Goal: Task Accomplishment & Management: Manage account settings

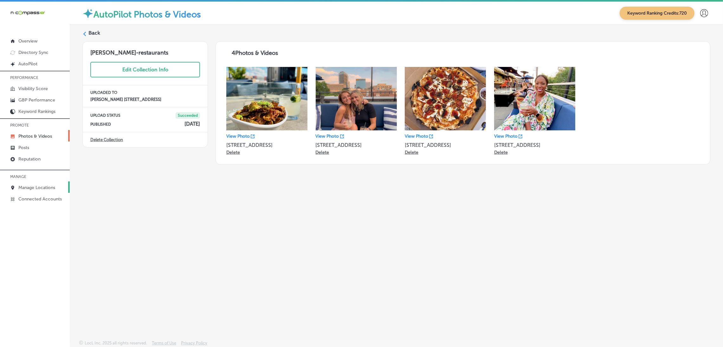
click at [40, 188] on p "Manage Locations" at bounding box center [36, 187] width 37 height 5
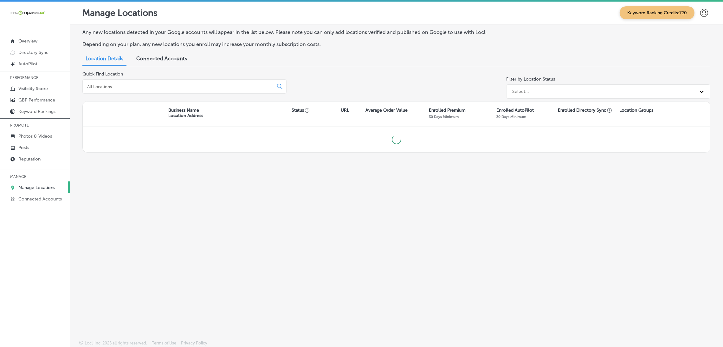
click at [198, 86] on input at bounding box center [178, 87] width 185 height 6
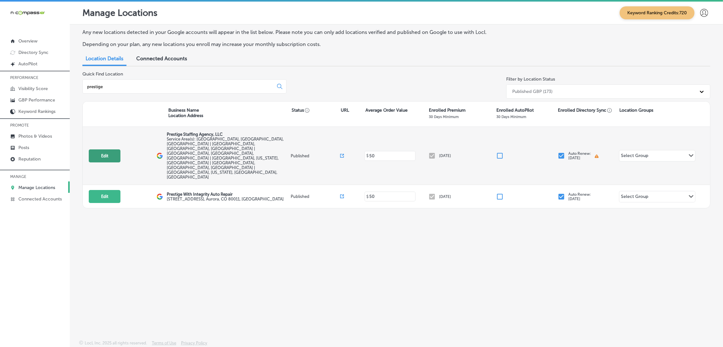
type input "prestige"
click at [108, 149] on button "Edit" at bounding box center [105, 155] width 32 height 13
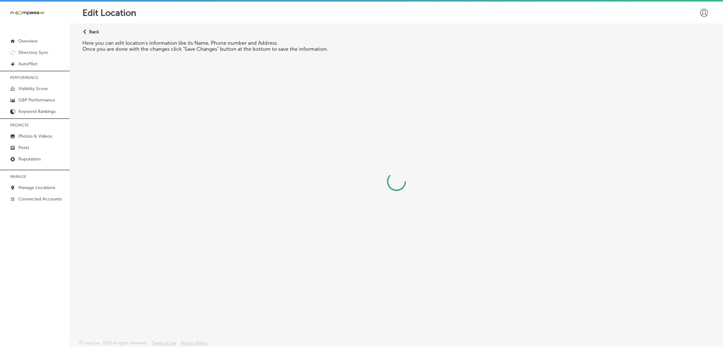
select select "US"
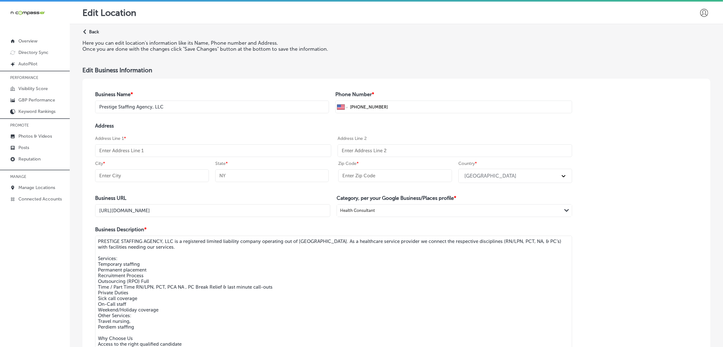
click at [94, 31] on p "Back" at bounding box center [94, 31] width 10 height 5
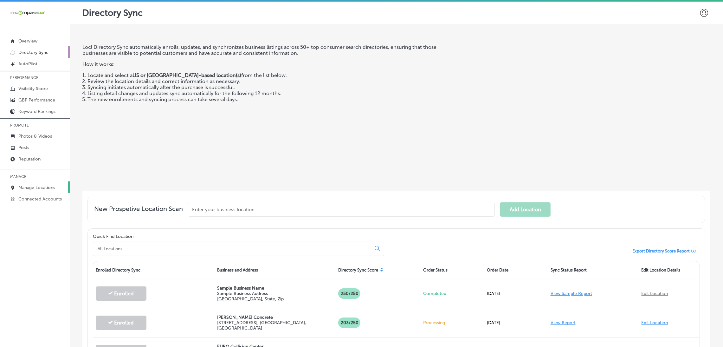
click at [43, 187] on p "Manage Locations" at bounding box center [36, 187] width 37 height 5
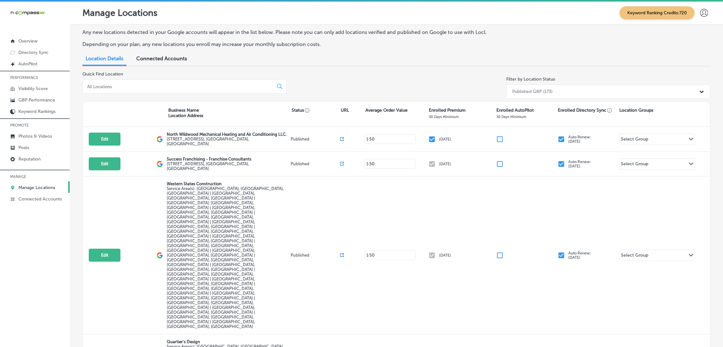
click at [168, 82] on div at bounding box center [184, 86] width 204 height 14
click at [166, 90] on div at bounding box center [184, 86] width 204 height 14
click at [118, 89] on div at bounding box center [184, 86] width 204 height 14
click at [95, 86] on input at bounding box center [178, 87] width 185 height 6
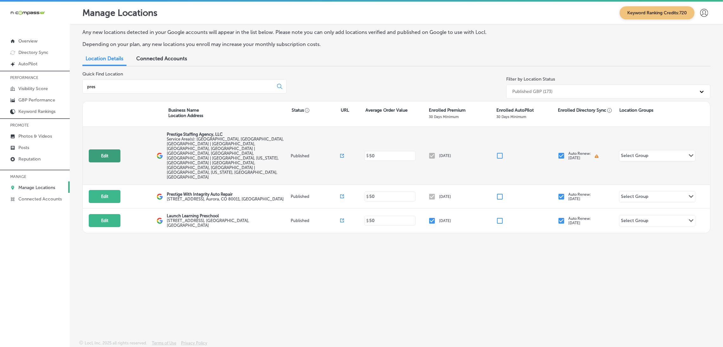
type input "pres"
click at [105, 149] on button "Edit" at bounding box center [105, 155] width 32 height 13
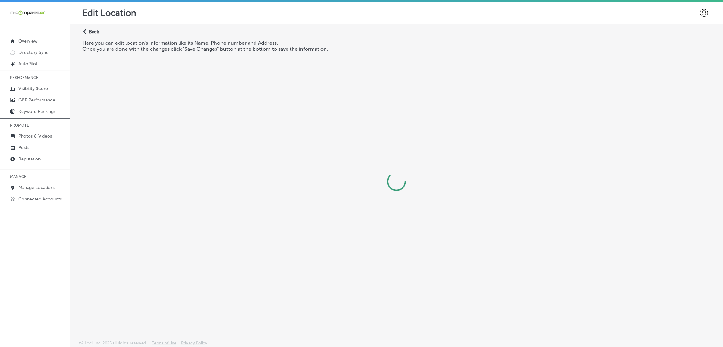
select select "US"
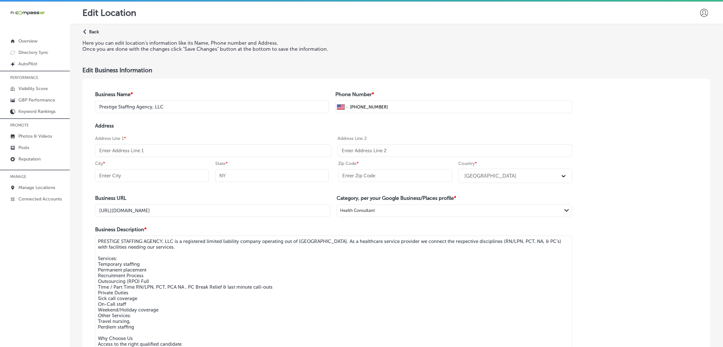
click at [697, 16] on div at bounding box center [703, 12] width 13 height 13
click at [697, 33] on p "My Account" at bounding box center [702, 36] width 29 height 8
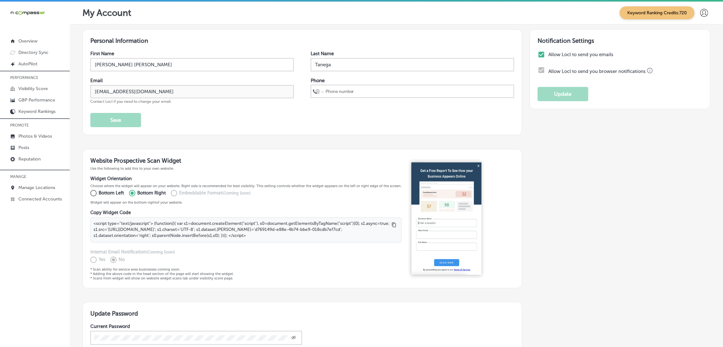
click at [700, 11] on icon at bounding box center [704, 13] width 8 height 8
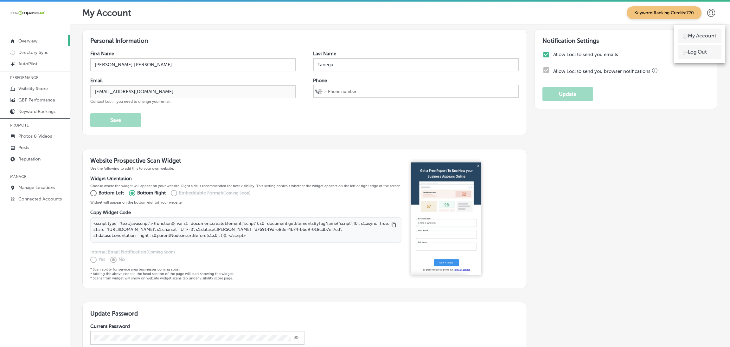
click at [50, 41] on link "Overview" at bounding box center [35, 40] width 70 height 11
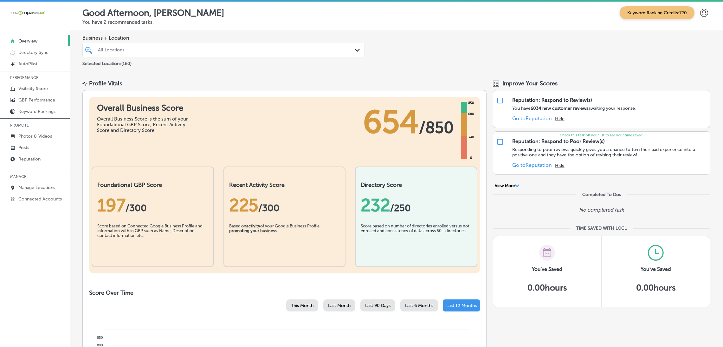
click at [697, 18] on div at bounding box center [703, 13] width 13 height 13
click at [261, 20] on div at bounding box center [365, 173] width 730 height 347
click at [43, 188] on p "Manage Locations" at bounding box center [36, 187] width 37 height 5
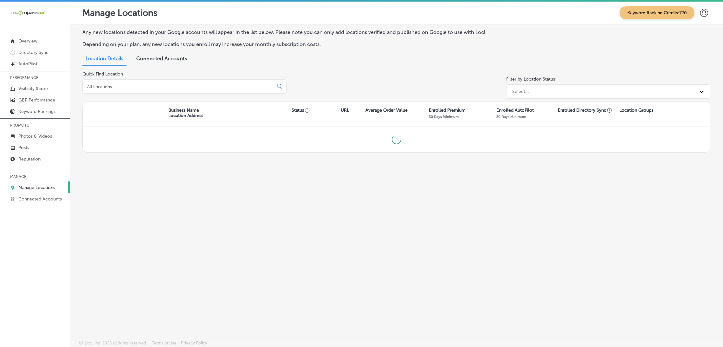
click at [153, 84] on input at bounding box center [178, 87] width 185 height 6
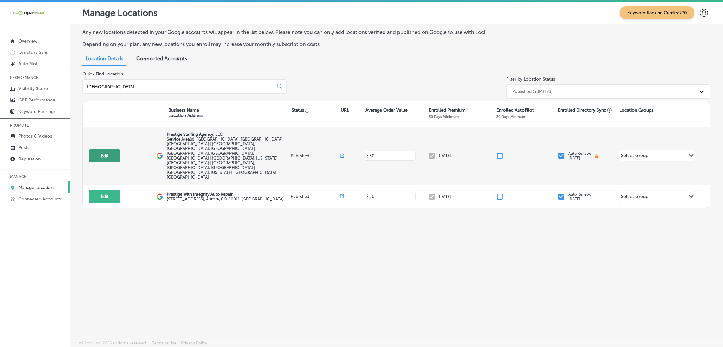
type input "[DEMOGRAPHIC_DATA]"
click at [110, 149] on button "Edit" at bounding box center [105, 155] width 32 height 13
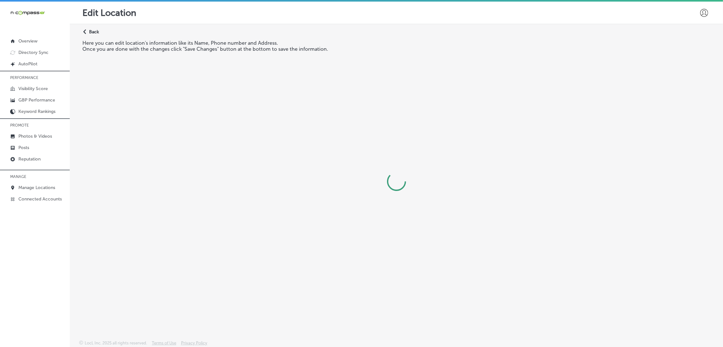
select select "US"
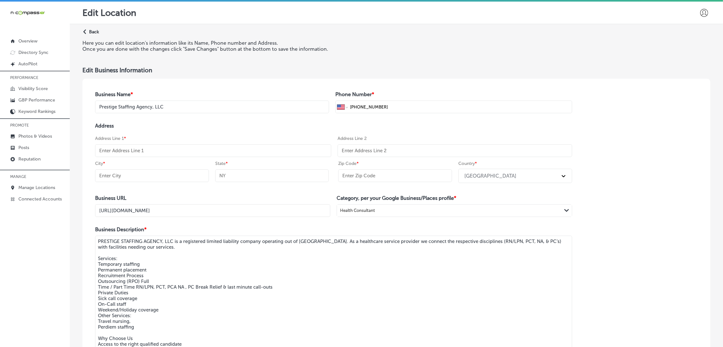
click at [43, 14] on img at bounding box center [27, 13] width 35 height 6
click at [35, 44] on link "Overview" at bounding box center [35, 40] width 70 height 11
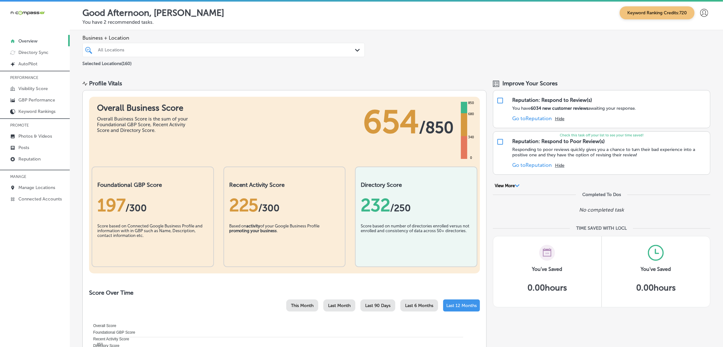
click at [697, 17] on div at bounding box center [703, 13] width 13 height 13
click at [710, 36] on p "My Account" at bounding box center [702, 36] width 29 height 8
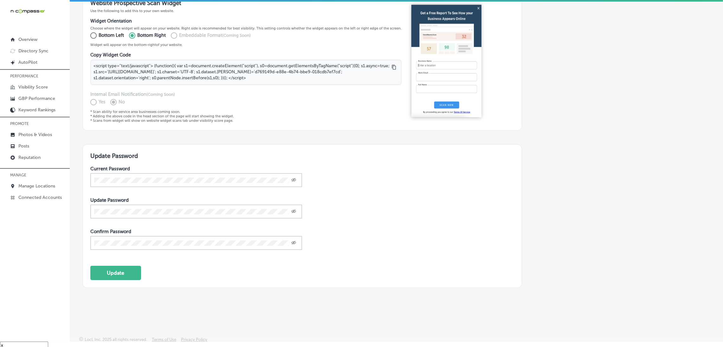
scroll to position [9, 0]
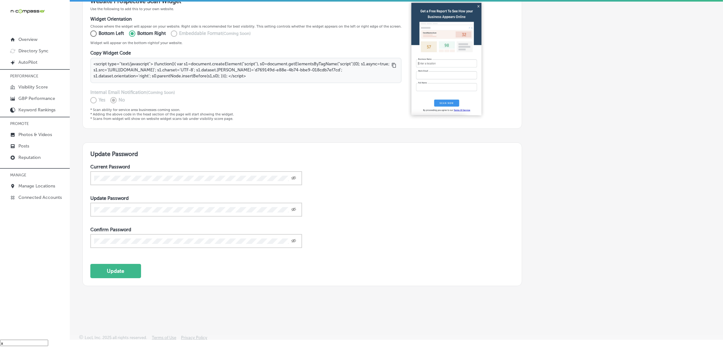
click at [293, 176] on icon "Created with Sketch." at bounding box center [293, 178] width 5 height 4
click at [389, 180] on div "Current Password Update Password Created with Sketch. Confirm Password Created …" at bounding box center [302, 211] width 424 height 95
click at [47, 184] on p "Manage Locations" at bounding box center [36, 185] width 37 height 5
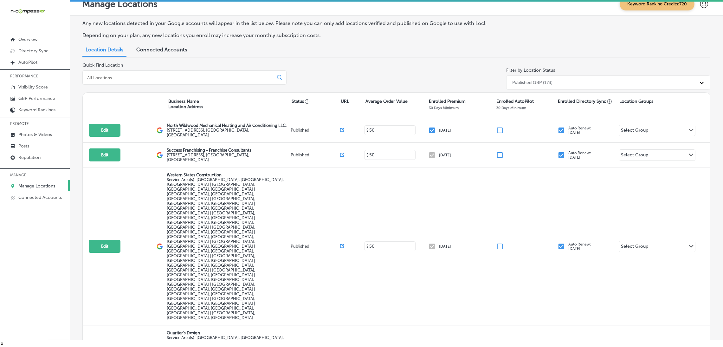
click at [173, 78] on input at bounding box center [178, 78] width 185 height 6
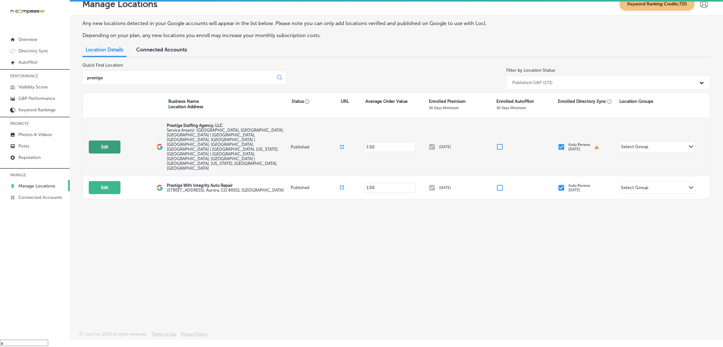
type input "prestige"
click at [111, 140] on button "Edit" at bounding box center [105, 146] width 32 height 13
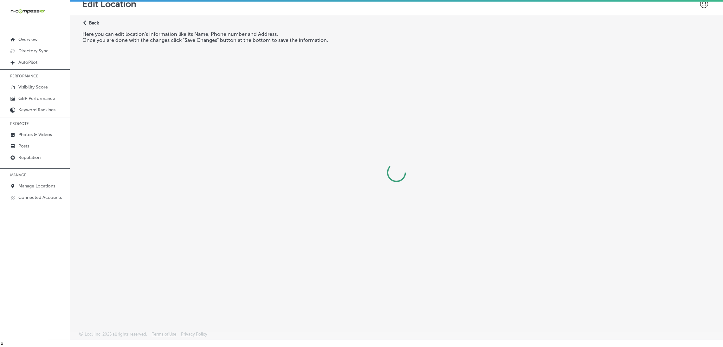
select select "US"
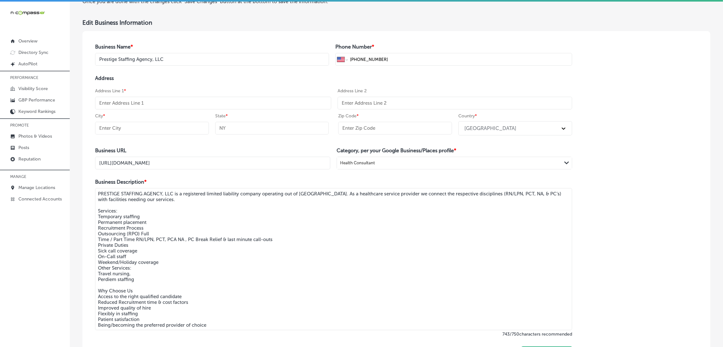
scroll to position [95, 0]
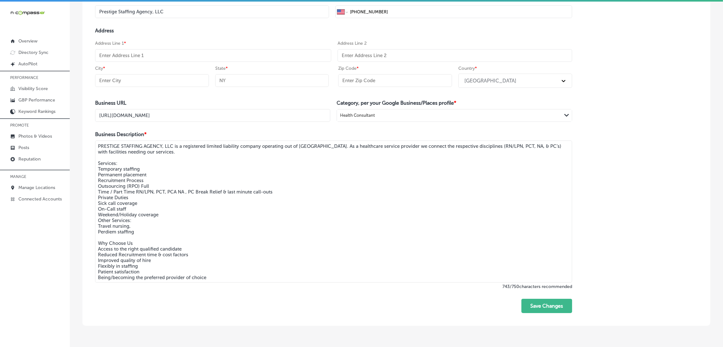
click at [383, 113] on div "Health Consultant" at bounding box center [449, 115] width 224 height 9
click at [640, 164] on div "Business Name * Prestige Staffing Agency, LLC Phone Number * International Afgh…" at bounding box center [396, 155] width 628 height 342
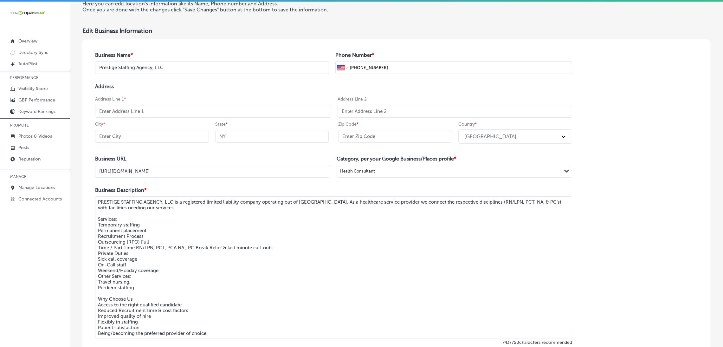
scroll to position [0, 0]
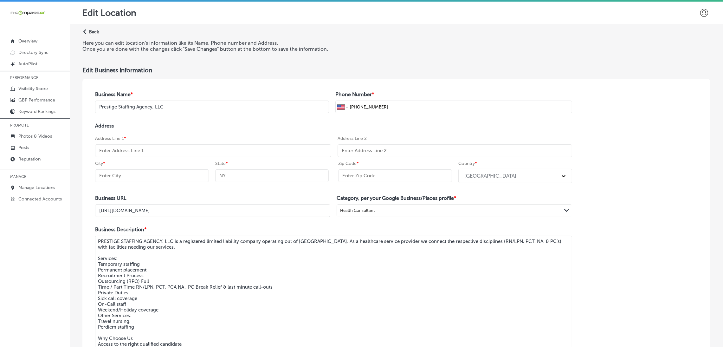
click at [166, 71] on div "Edit Business Information" at bounding box center [396, 70] width 628 height 7
click at [36, 42] on p "Overview" at bounding box center [27, 40] width 19 height 5
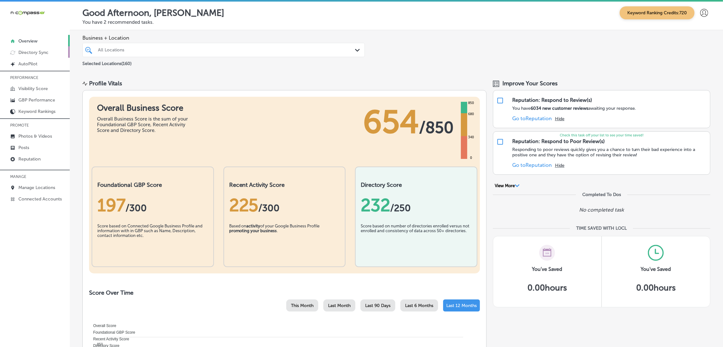
click at [42, 55] on link "Directory Sync" at bounding box center [35, 51] width 70 height 11
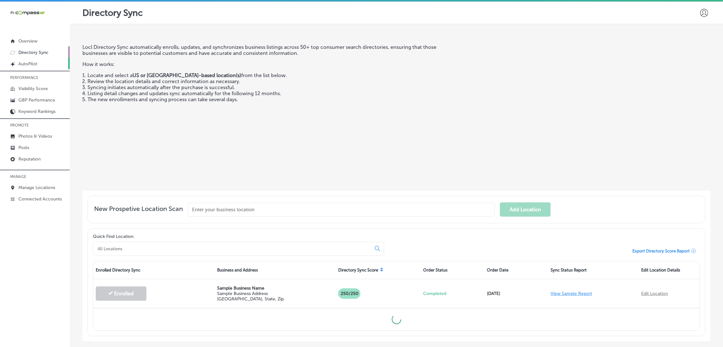
click at [36, 67] on link "Created by potrace 1.10, written by [PERSON_NAME] [DATE]-[DATE] AutoPilot" at bounding box center [35, 63] width 70 height 11
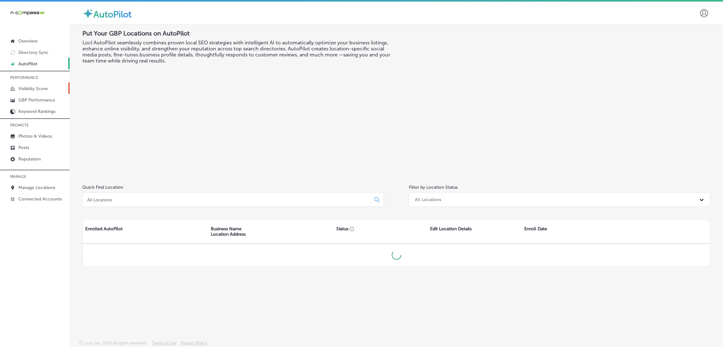
click at [37, 86] on p "Visibility Score" at bounding box center [32, 88] width 29 height 5
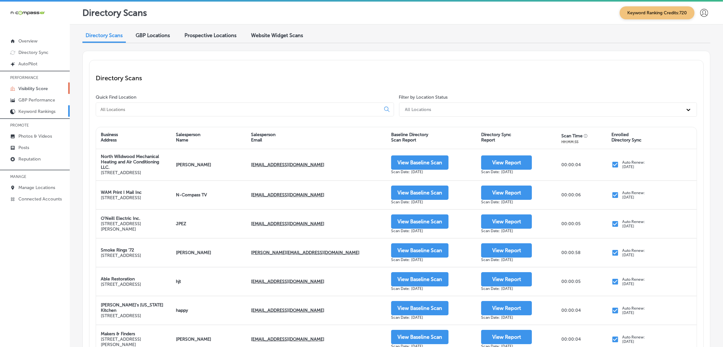
click at [26, 113] on p "Keyword Rankings" at bounding box center [36, 111] width 37 height 5
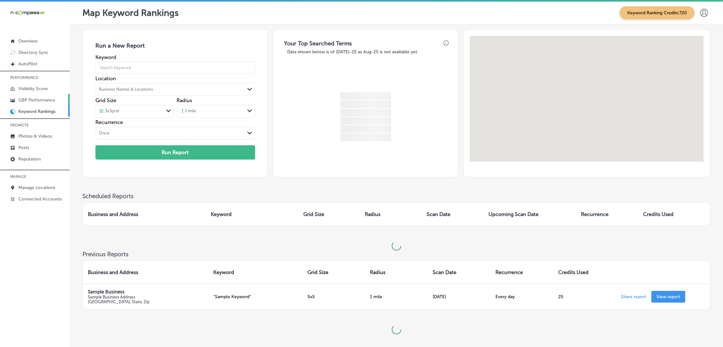
click at [33, 99] on p "GBP Performance" at bounding box center [36, 99] width 37 height 5
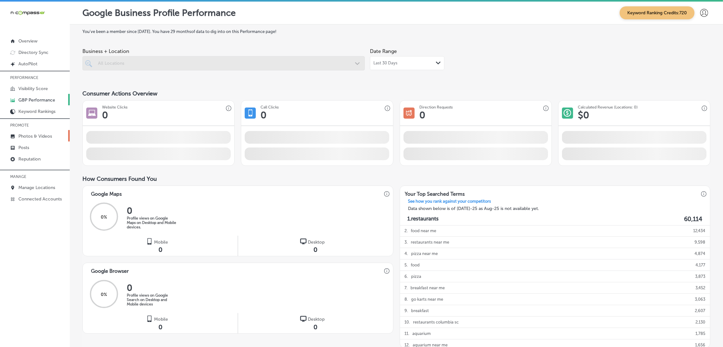
click at [36, 134] on p "Photos & Videos" at bounding box center [35, 135] width 34 height 5
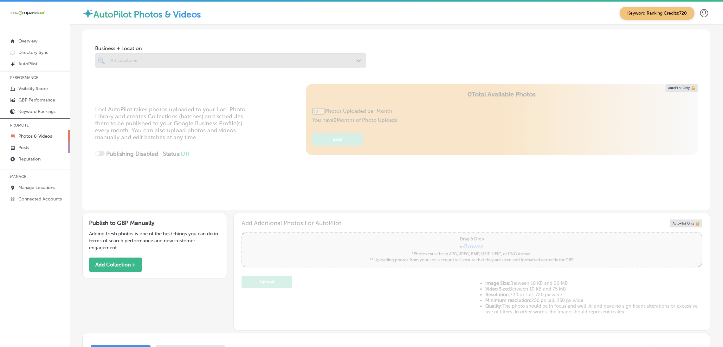
click at [35, 149] on link "Posts" at bounding box center [35, 146] width 70 height 11
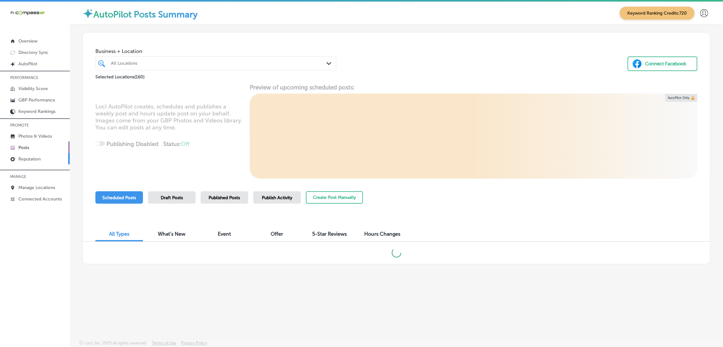
click at [37, 158] on p "Reputation" at bounding box center [29, 158] width 22 height 5
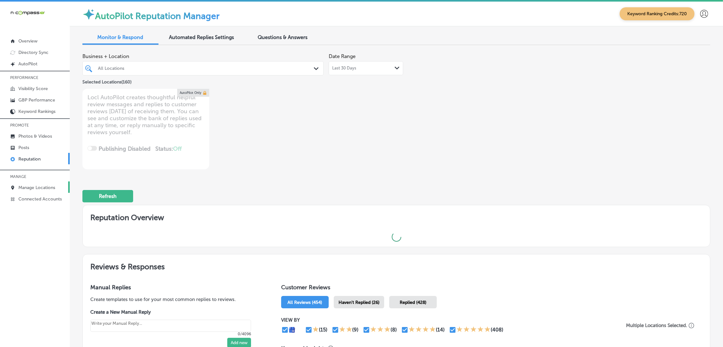
click at [49, 189] on p "Manage Locations" at bounding box center [36, 187] width 37 height 5
type textarea "x"
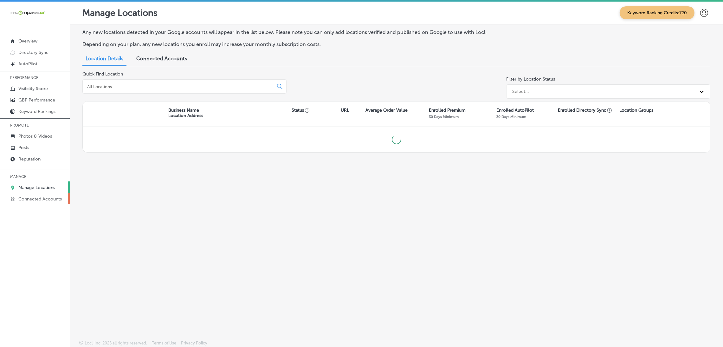
click at [45, 201] on p "Connected Accounts" at bounding box center [39, 198] width 43 height 5
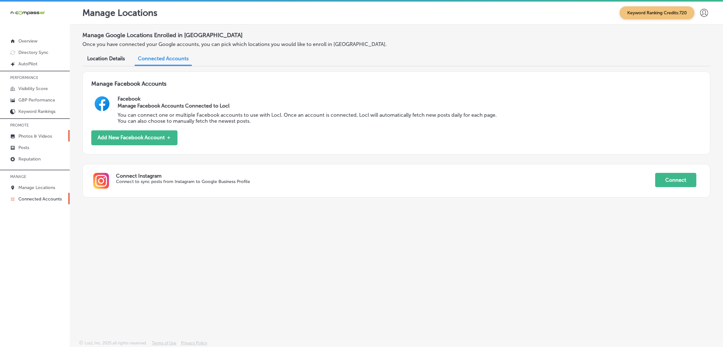
click at [41, 138] on p "Photos & Videos" at bounding box center [35, 135] width 34 height 5
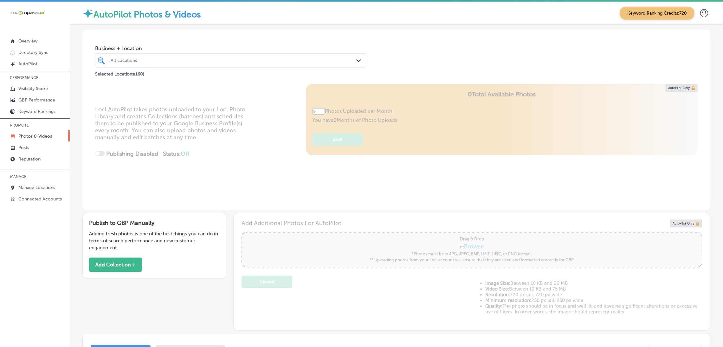
click at [128, 68] on div "Selected Locations ( 160 )" at bounding box center [230, 72] width 271 height 10
click at [141, 60] on div "All Locations" at bounding box center [234, 60] width 246 height 5
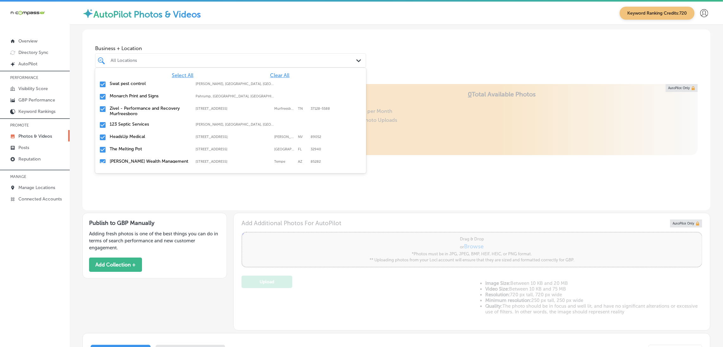
click at [270, 74] on span "Clear All" at bounding box center [279, 75] width 19 height 6
click at [415, 51] on div "Business + Location option focused, 1 of 161. 161 results available. Use Up and…" at bounding box center [396, 53] width 628 height 48
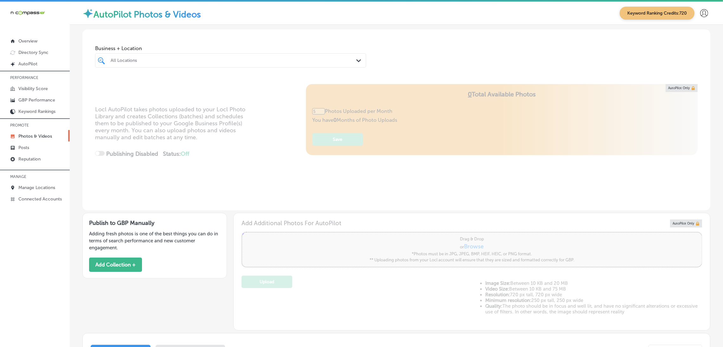
type input "0"
click at [42, 142] on link "Posts" at bounding box center [35, 146] width 70 height 11
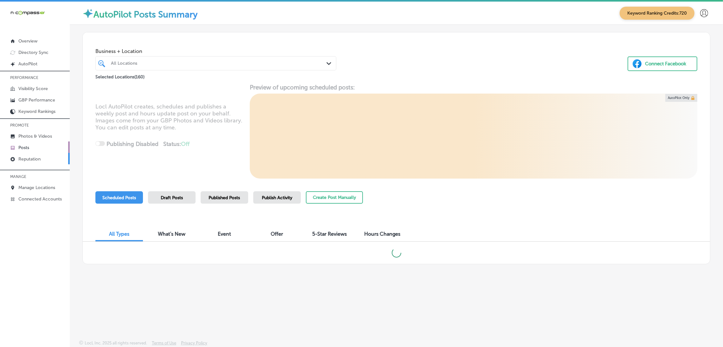
click at [35, 155] on link "Reputation" at bounding box center [35, 158] width 70 height 11
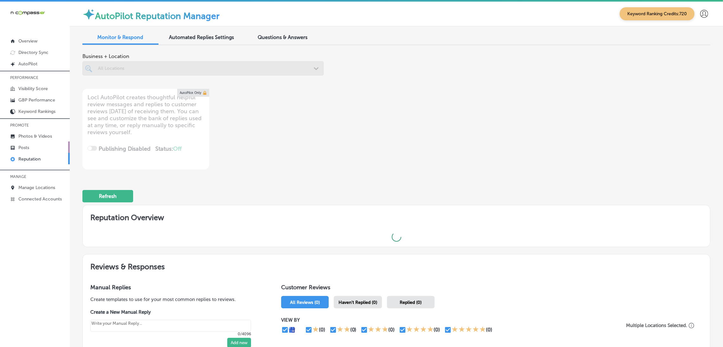
type textarea "x"
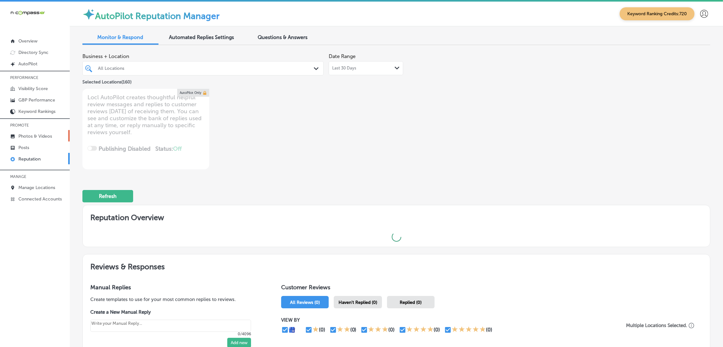
click at [42, 131] on link "Photos & Videos" at bounding box center [35, 135] width 70 height 11
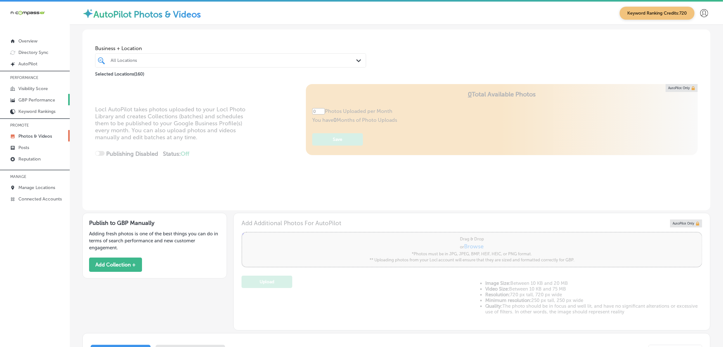
type input "5"
click at [43, 87] on p "Visibility Score" at bounding box center [32, 88] width 29 height 5
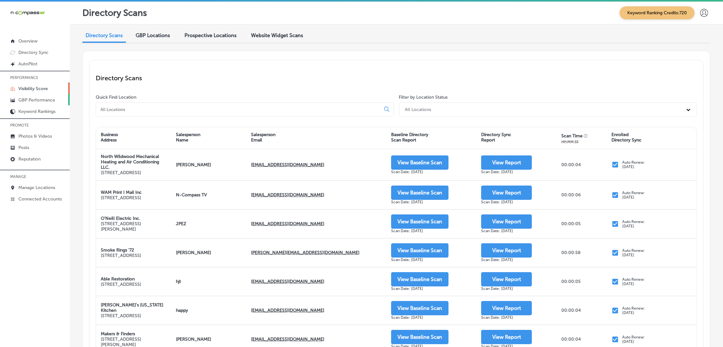
click at [40, 99] on p "GBP Performance" at bounding box center [36, 99] width 37 height 5
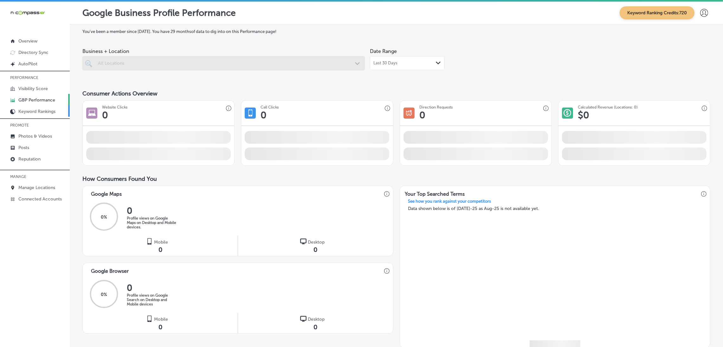
click at [40, 109] on p "Keyword Rankings" at bounding box center [36, 111] width 37 height 5
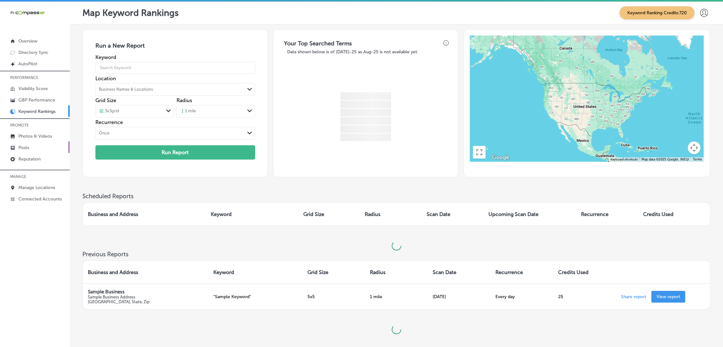
click at [37, 141] on link "Posts" at bounding box center [35, 146] width 70 height 11
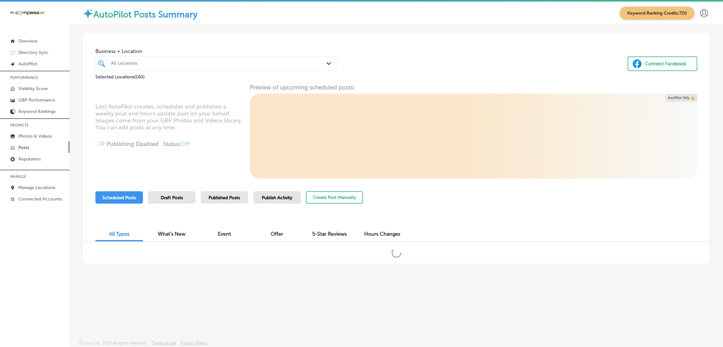
click at [707, 10] on icon at bounding box center [704, 13] width 8 height 8
click at [699, 55] on p "Log Out" at bounding box center [697, 52] width 19 height 8
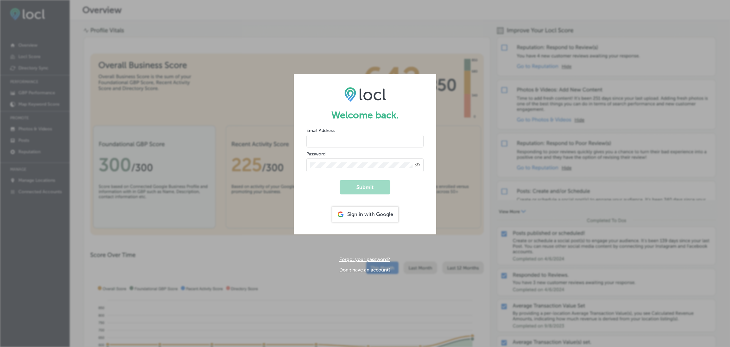
type input "[EMAIL_ADDRESS][DOMAIN_NAME]"
click at [388, 213] on div "Sign in with Google" at bounding box center [365, 214] width 66 height 15
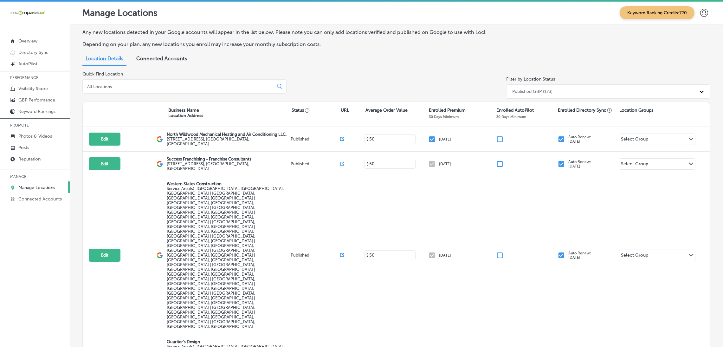
click at [54, 185] on p "Manage Locations" at bounding box center [36, 187] width 37 height 5
click at [135, 86] on input at bounding box center [178, 87] width 185 height 6
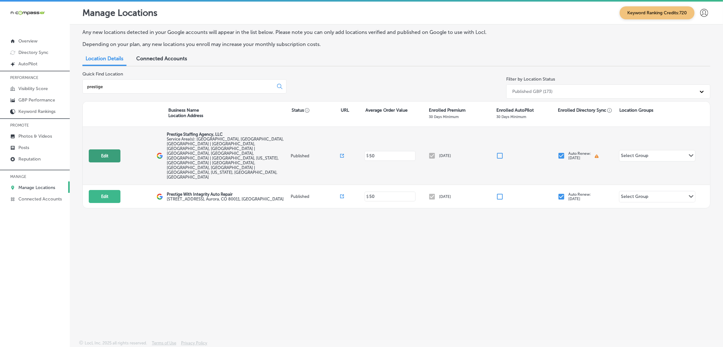
type input "prestige"
click at [109, 149] on button "Edit" at bounding box center [105, 155] width 32 height 13
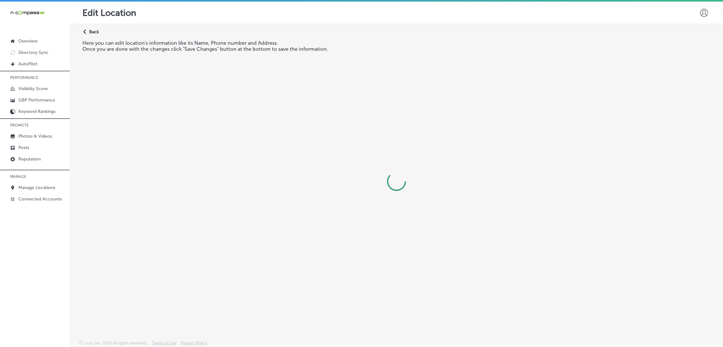
select select "US"
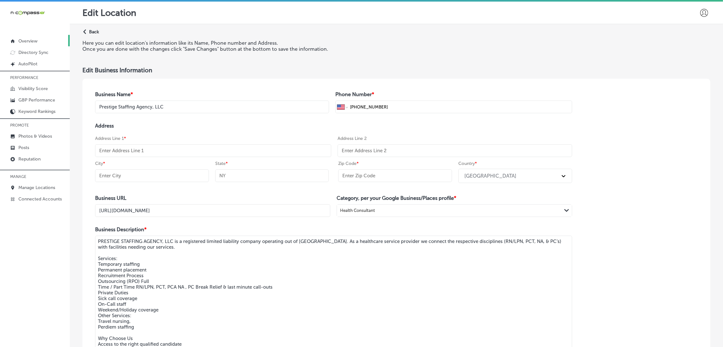
click at [38, 38] on link "Overview" at bounding box center [35, 40] width 70 height 11
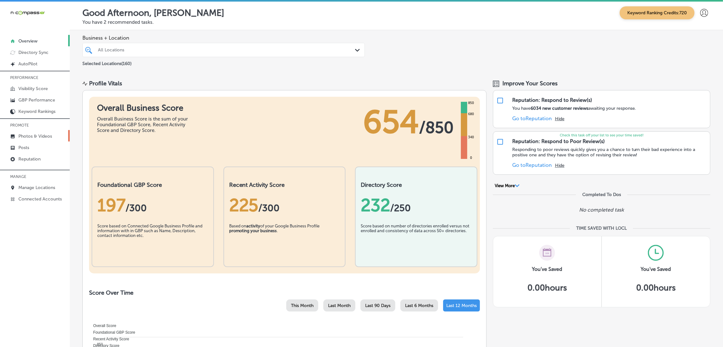
click at [55, 136] on link "Photos & Videos" at bounding box center [35, 135] width 70 height 11
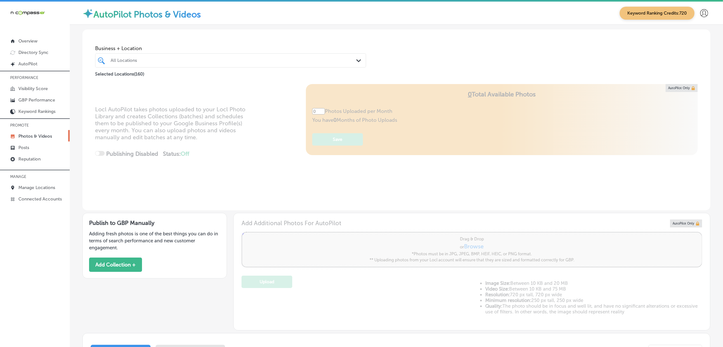
type input "5"
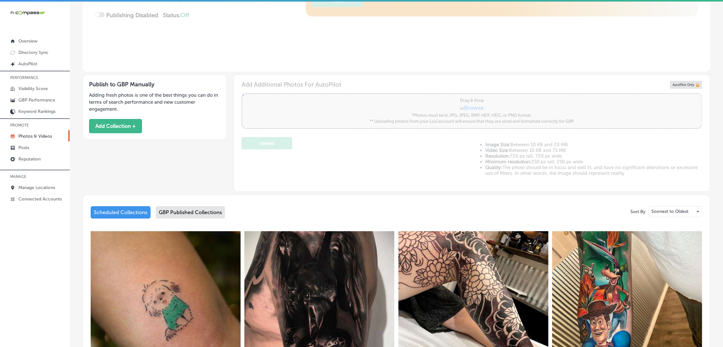
scroll to position [142, 0]
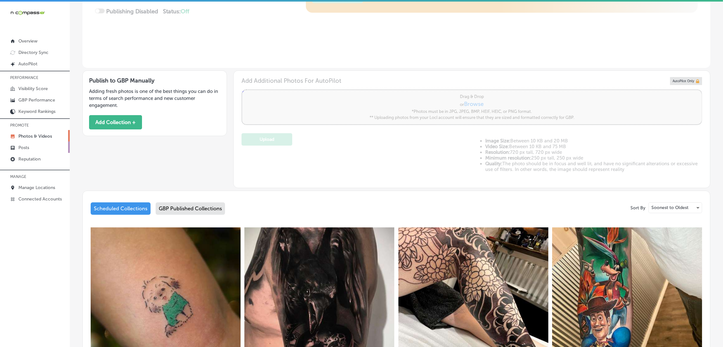
click at [33, 146] on link "Posts" at bounding box center [35, 146] width 70 height 11
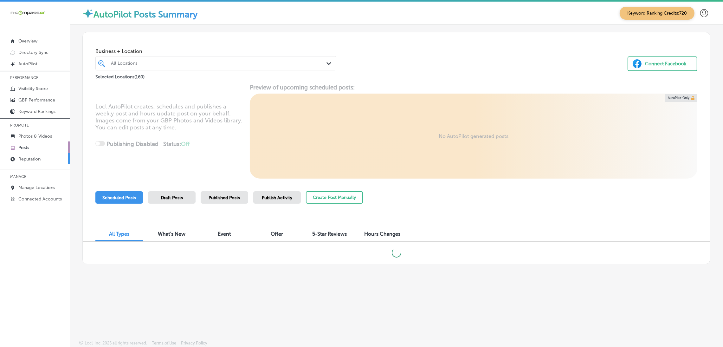
click at [29, 161] on p "Reputation" at bounding box center [29, 158] width 22 height 5
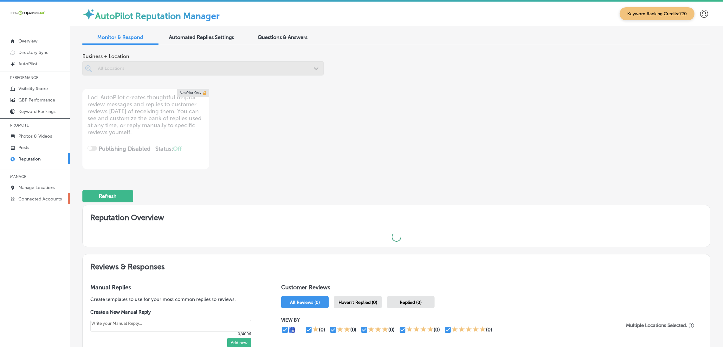
click at [28, 202] on link "Connected Accounts" at bounding box center [35, 198] width 70 height 11
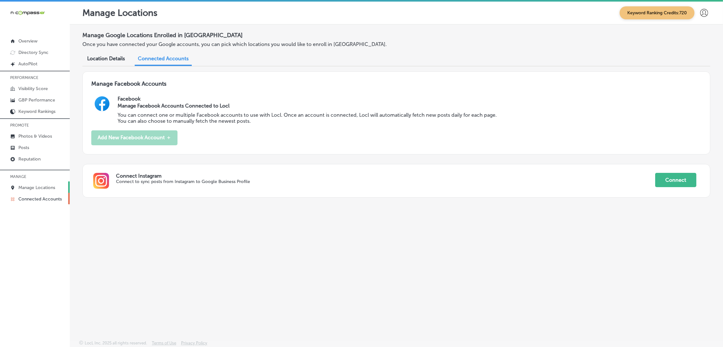
click at [33, 189] on p "Manage Locations" at bounding box center [36, 187] width 37 height 5
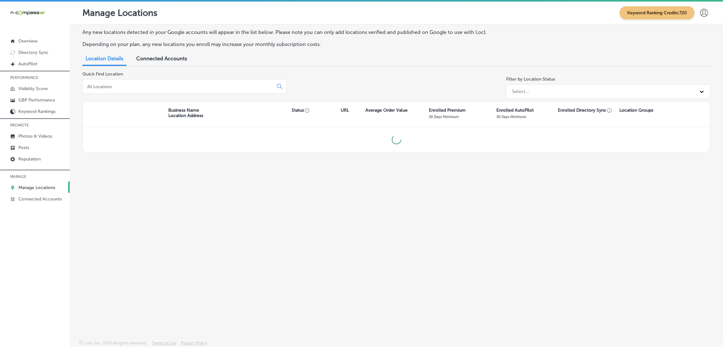
click at [141, 82] on div at bounding box center [184, 86] width 204 height 14
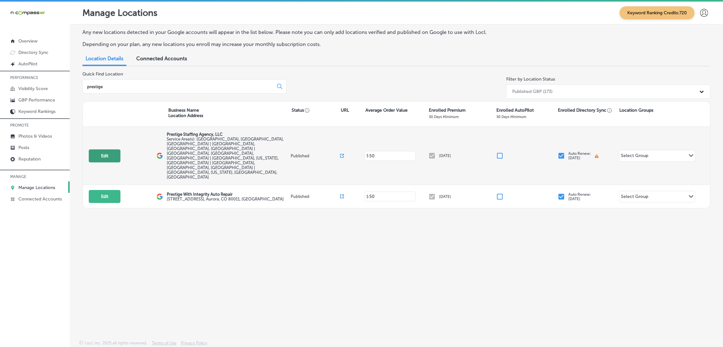
type input "prestige"
click at [104, 149] on button "Edit" at bounding box center [105, 155] width 32 height 13
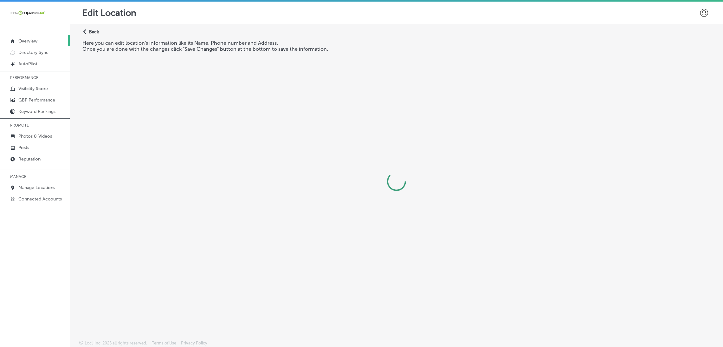
select select "US"
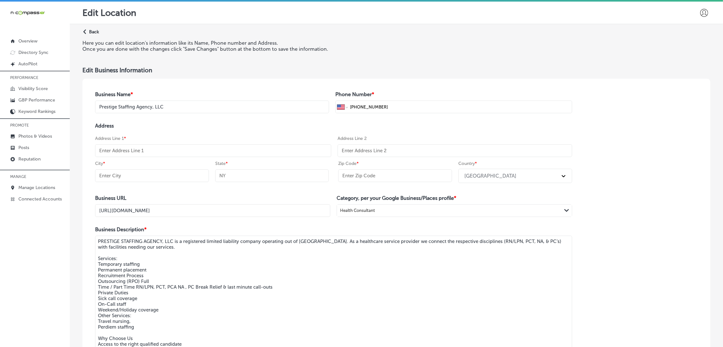
click at [88, 31] on div "Path Created with Sketch." at bounding box center [85, 31] width 5 height 5
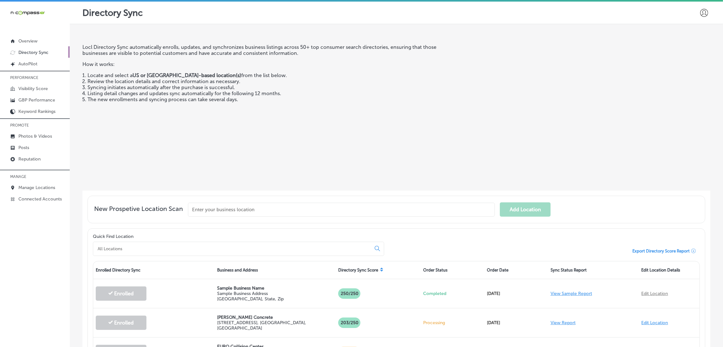
click at [704, 12] on div "Directory Sync" at bounding box center [396, 13] width 653 height 22
click at [700, 12] on icon at bounding box center [704, 13] width 8 height 8
click at [695, 32] on p "My Account" at bounding box center [702, 36] width 29 height 8
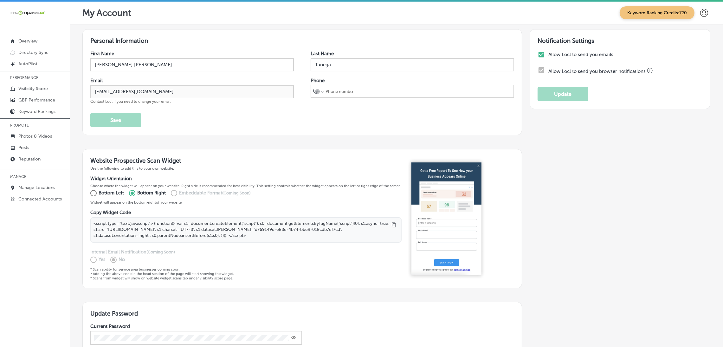
click at [199, 110] on div "First Name [PERSON_NAME] [PERSON_NAME] Last Name [PERSON_NAME] Email [EMAIL_ADD…" at bounding box center [302, 89] width 424 height 76
click at [39, 186] on p "Manage Locations" at bounding box center [36, 187] width 37 height 5
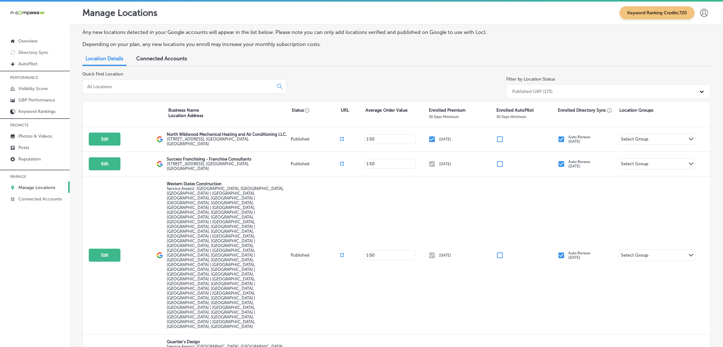
click at [188, 84] on input at bounding box center [178, 87] width 185 height 6
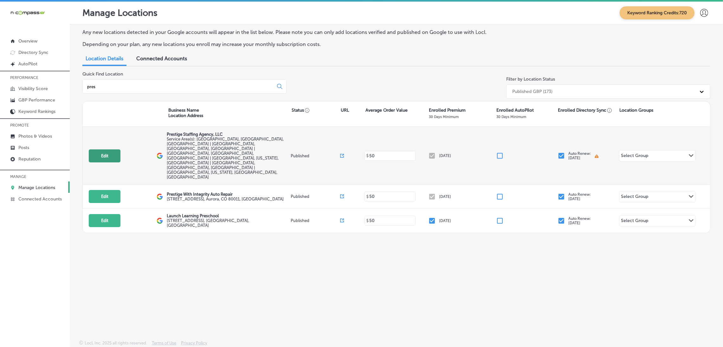
type input "pres"
click at [107, 149] on button "Edit" at bounding box center [105, 155] width 32 height 13
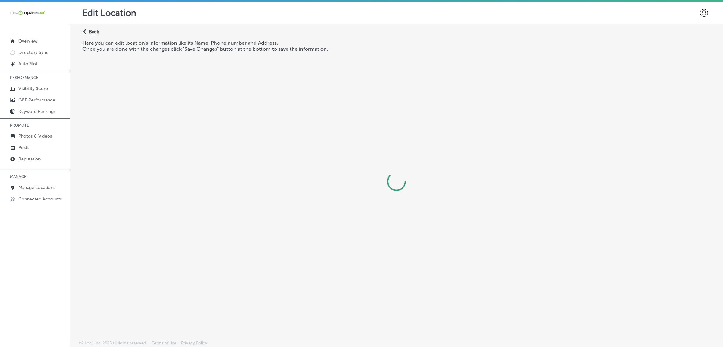
select select "US"
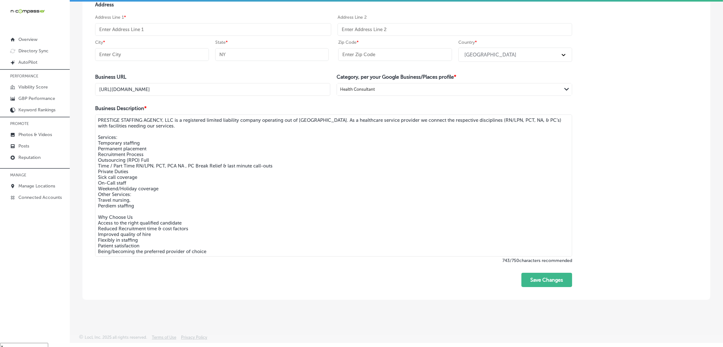
scroll to position [9, 0]
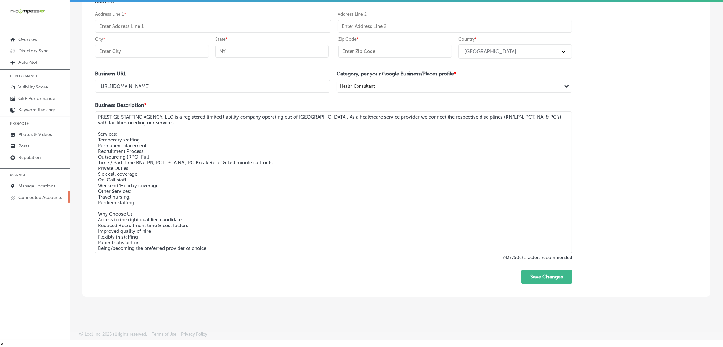
click at [41, 199] on p "Connected Accounts" at bounding box center [39, 197] width 43 height 5
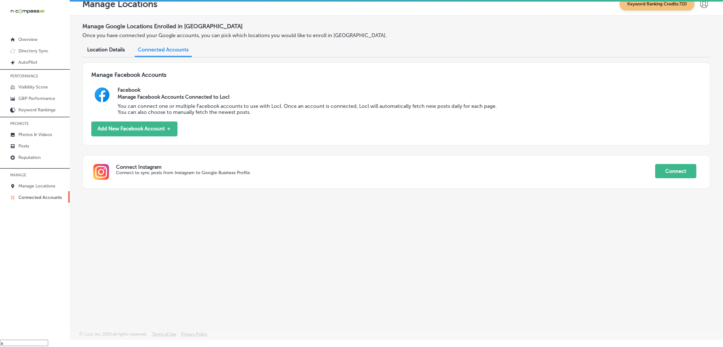
click at [105, 51] on span "Location Details" at bounding box center [106, 50] width 38 height 6
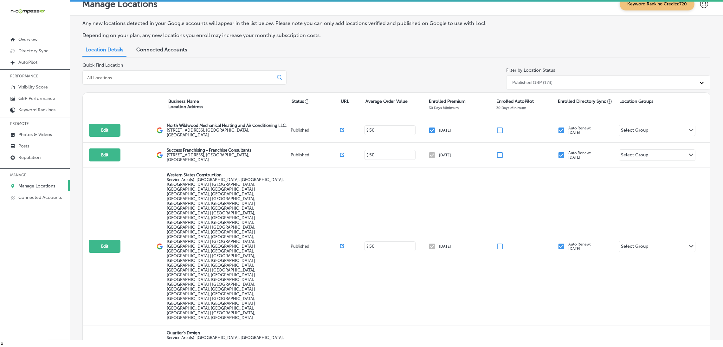
click at [112, 79] on input at bounding box center [178, 78] width 185 height 6
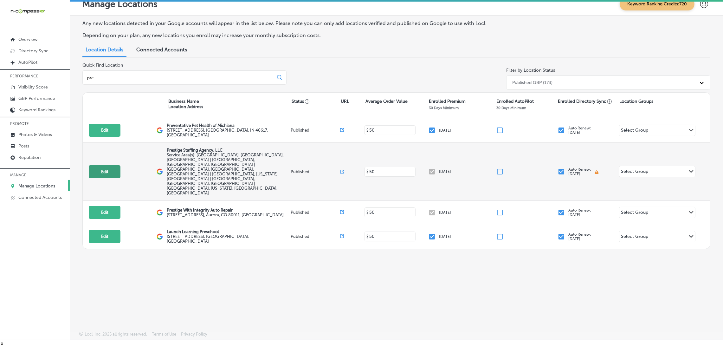
type input "pre"
click at [113, 165] on button "Edit" at bounding box center [105, 171] width 32 height 13
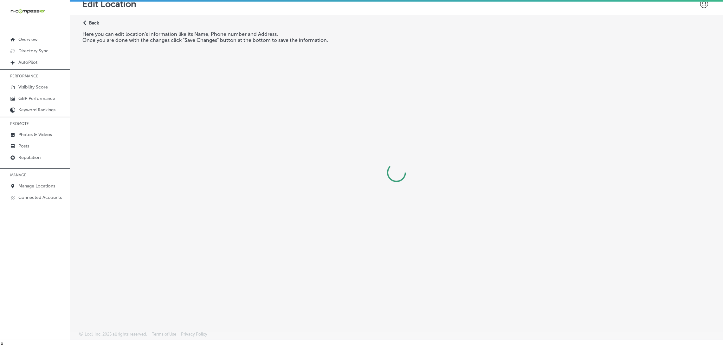
select select "US"
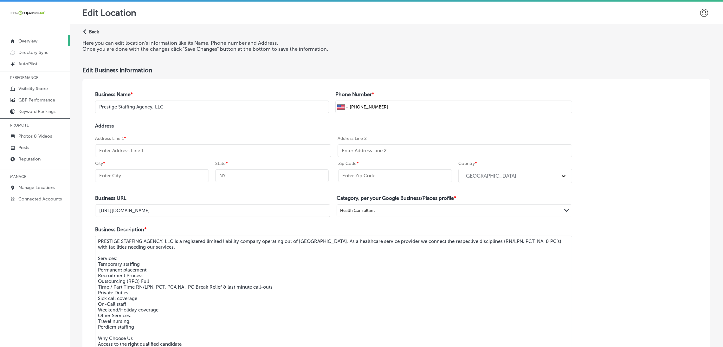
click at [33, 38] on p "Overview" at bounding box center [27, 40] width 19 height 5
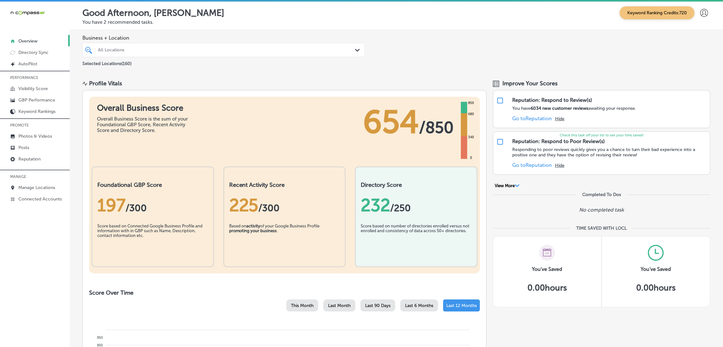
click at [151, 42] on div "Business + Location All Locations Path Created with Sketch." at bounding box center [223, 46] width 282 height 22
click at [151, 44] on div "All Locations Path Created with Sketch." at bounding box center [223, 50] width 282 height 14
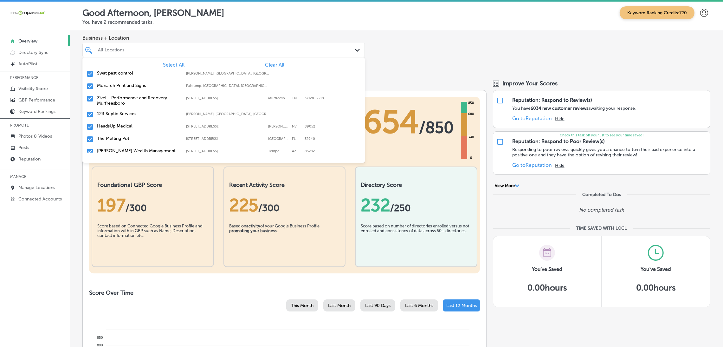
click at [271, 63] on span "Clear All" at bounding box center [274, 65] width 19 height 6
click at [265, 64] on span "Clear All" at bounding box center [274, 65] width 19 height 6
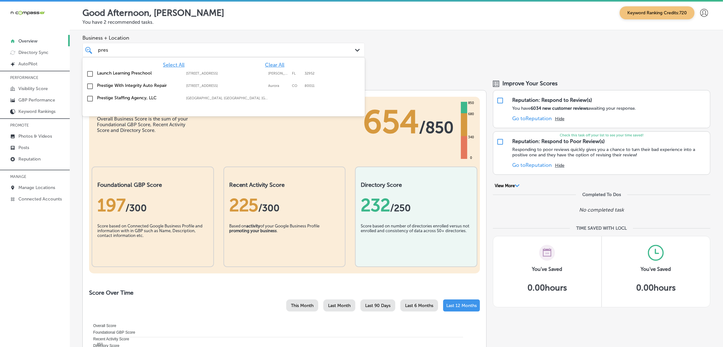
click at [150, 100] on div "Prestige Staffing Agency, LLC [GEOGRAPHIC_DATA], [GEOGRAPHIC_DATA], [GEOGRAPHIC…" at bounding box center [223, 99] width 277 height 10
type input "pres"
click at [449, 45] on div "Business + Location option focused, 2 of 161. 4 results available for search te…" at bounding box center [396, 51] width 653 height 42
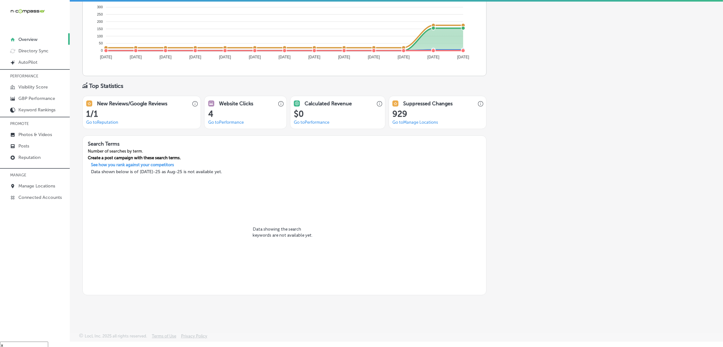
scroll to position [9, 0]
click at [36, 61] on p "AutoPilot" at bounding box center [27, 62] width 19 height 5
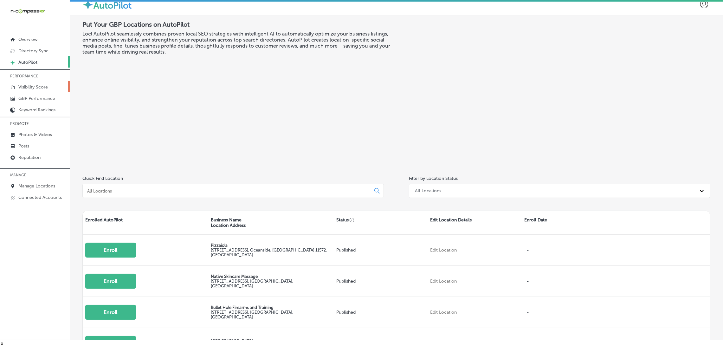
click at [39, 87] on p "Visibility Score" at bounding box center [32, 86] width 29 height 5
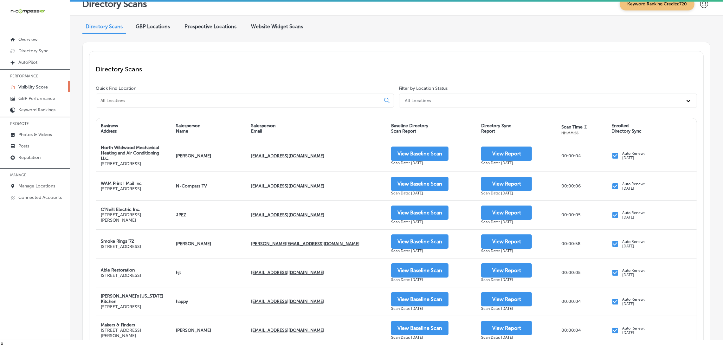
click at [168, 23] on span "GBP Locations" at bounding box center [153, 26] width 34 height 6
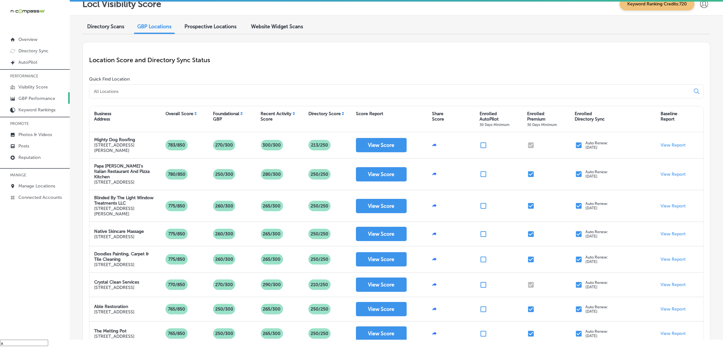
click at [37, 98] on p "GBP Performance" at bounding box center [36, 98] width 37 height 5
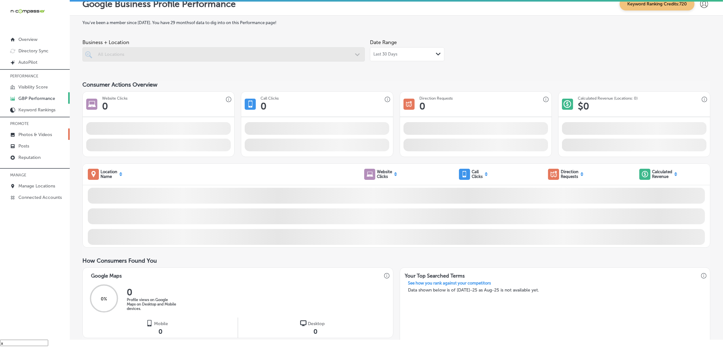
click at [35, 137] on p "Photos & Videos" at bounding box center [35, 134] width 34 height 5
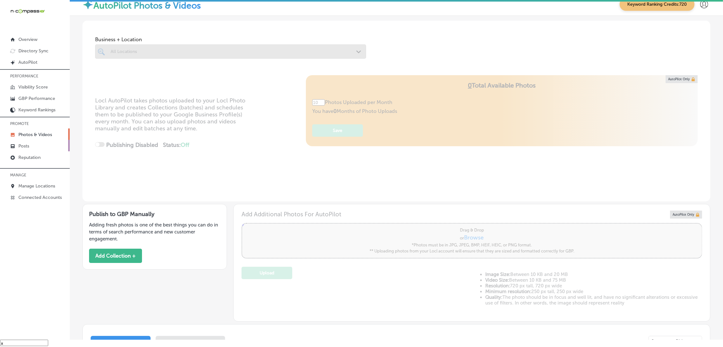
click at [35, 146] on link "Posts" at bounding box center [35, 145] width 70 height 11
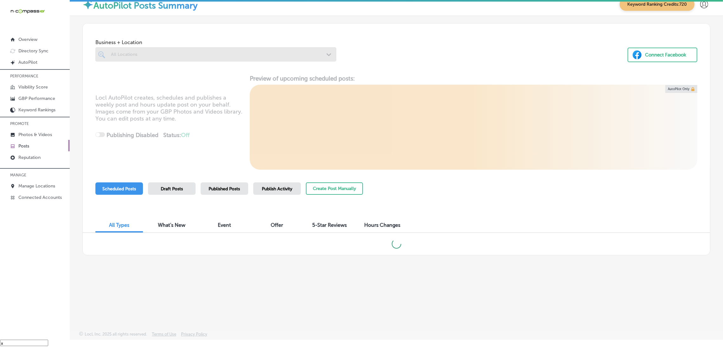
click at [36, 156] on p "Reputation" at bounding box center [29, 157] width 22 height 5
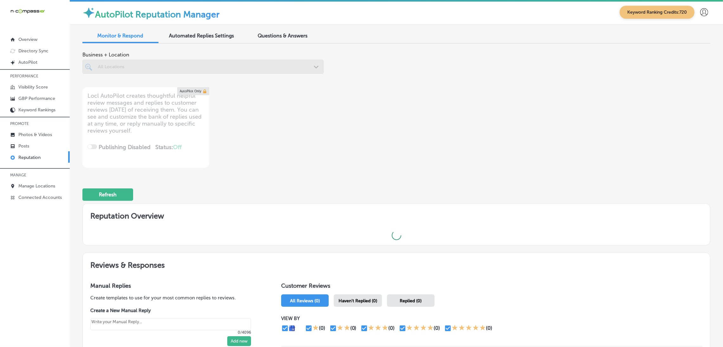
scroll to position [1, 0]
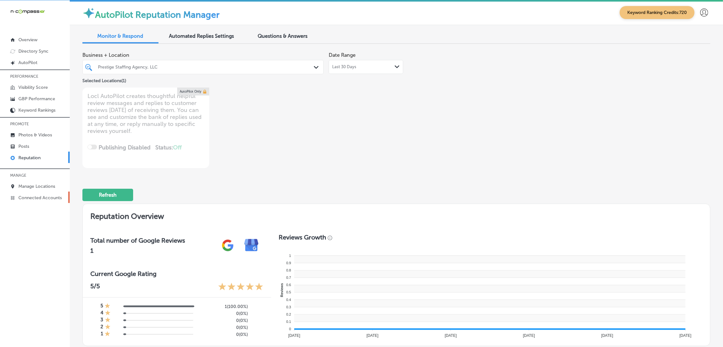
type textarea "x"
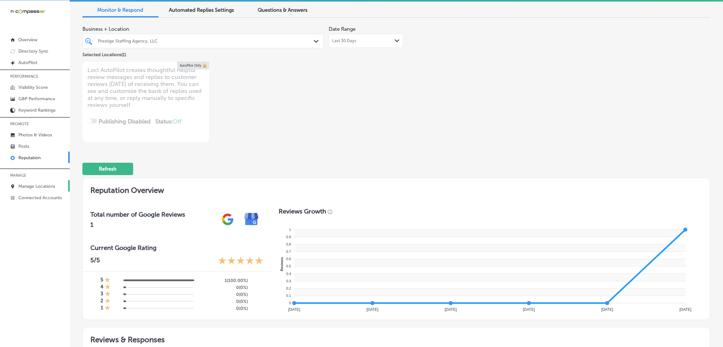
scroll to position [48, 0]
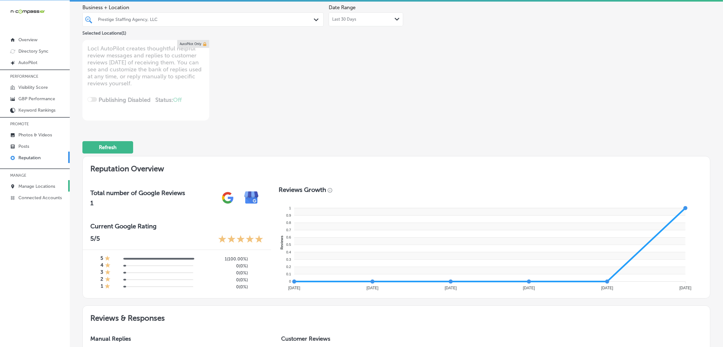
click at [44, 187] on p "Manage Locations" at bounding box center [36, 185] width 37 height 5
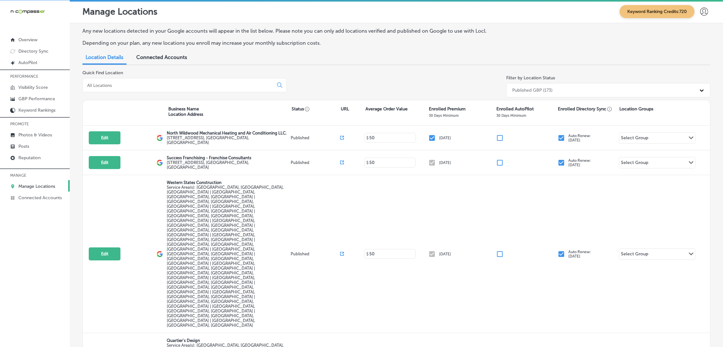
click at [174, 58] on span "Connected Accounts" at bounding box center [161, 57] width 51 height 6
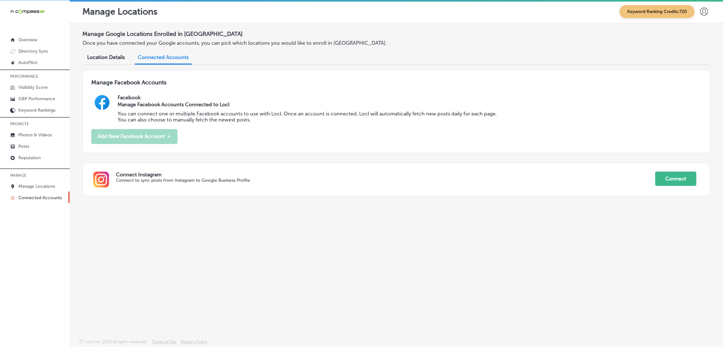
click at [119, 56] on span "Location Details" at bounding box center [106, 57] width 38 height 6
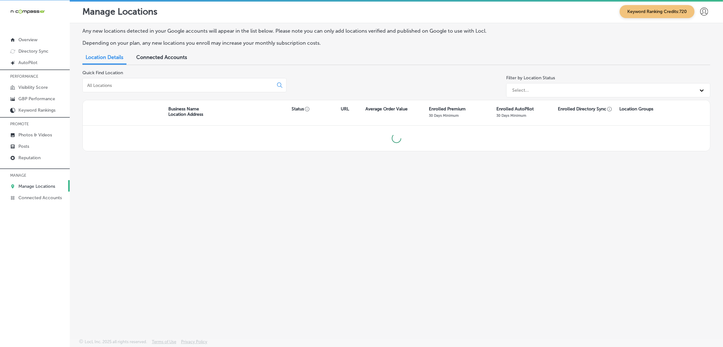
click at [153, 90] on div at bounding box center [184, 85] width 204 height 14
click at [107, 84] on input at bounding box center [178, 85] width 185 height 6
click at [541, 87] on div "Select..." at bounding box center [602, 90] width 187 height 10
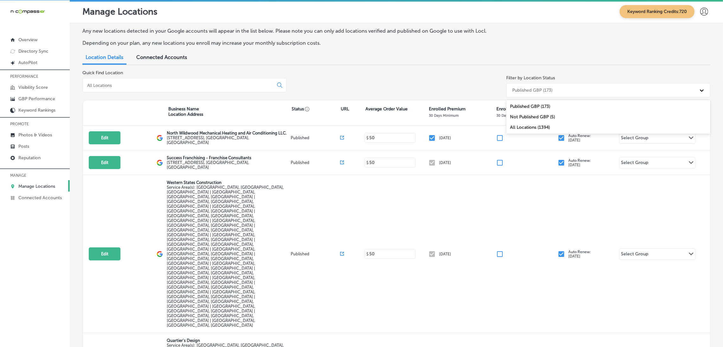
click at [166, 90] on div at bounding box center [184, 85] width 204 height 14
click at [164, 80] on div at bounding box center [184, 85] width 204 height 14
click at [154, 88] on div at bounding box center [184, 85] width 204 height 14
click at [100, 86] on input at bounding box center [178, 85] width 185 height 6
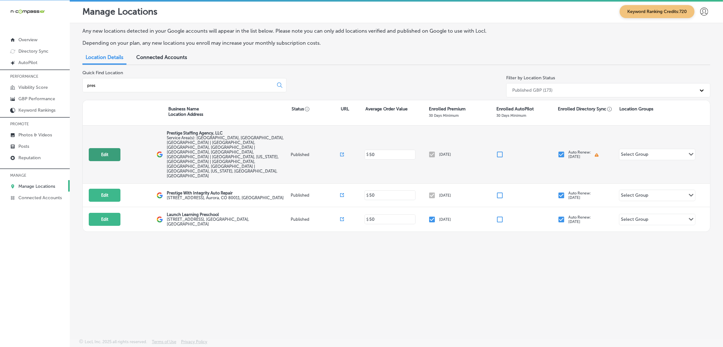
type input "pres"
click at [109, 148] on button "Edit" at bounding box center [105, 154] width 32 height 13
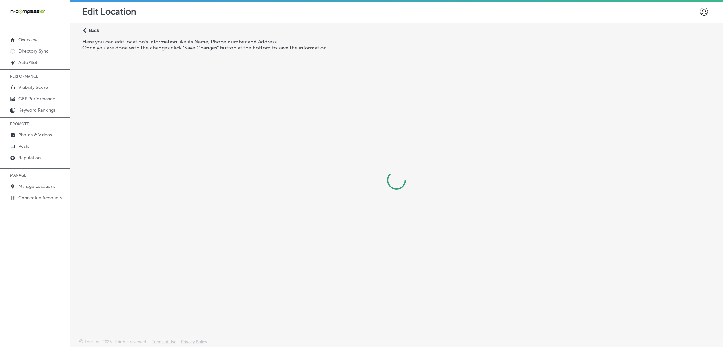
select select "US"
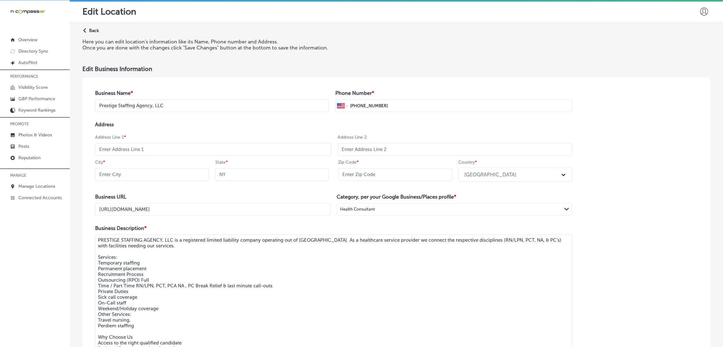
click at [324, 65] on div "Path Created with Sketch. Back Here you can edit location's information like it…" at bounding box center [396, 223] width 653 height 401
click at [172, 103] on input "Prestige Staffing Agency, LLC" at bounding box center [212, 106] width 234 height 13
click at [183, 78] on div "Edit Business Information Business Name * Prestige Staffing Agency, LLC Phone N…" at bounding box center [396, 244] width 628 height 354
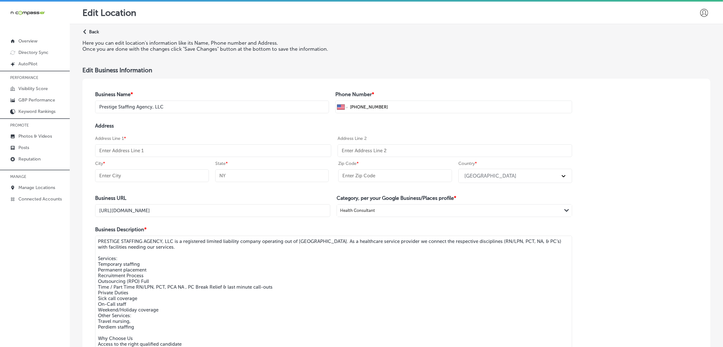
click at [91, 29] on p "Back" at bounding box center [94, 31] width 10 height 5
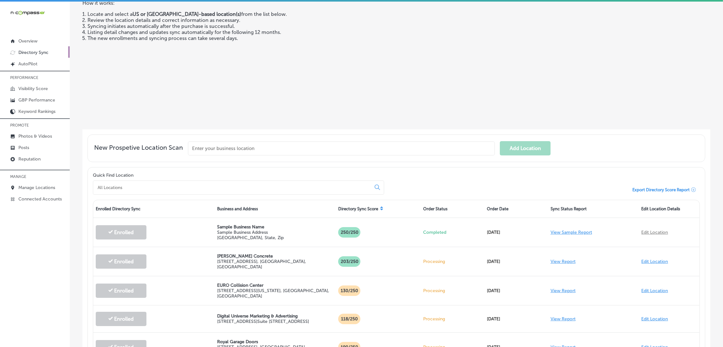
scroll to position [82, 0]
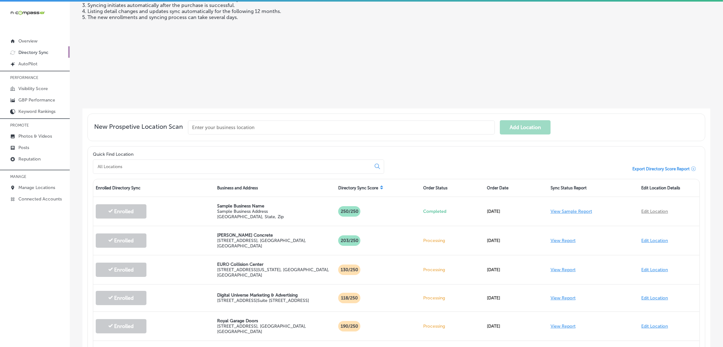
click at [153, 168] on div at bounding box center [238, 166] width 291 height 14
click at [144, 166] on input at bounding box center [233, 166] width 272 height 6
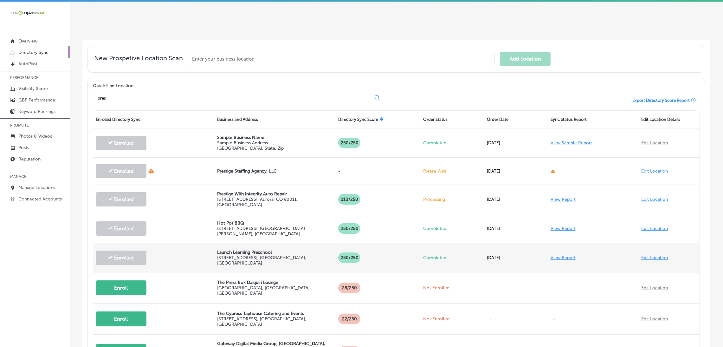
scroll to position [130, 0]
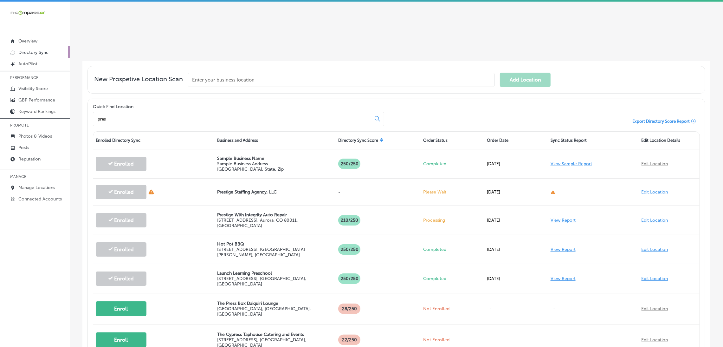
type input "pres"
click at [39, 178] on p "MANAGE" at bounding box center [35, 177] width 70 height 10
click at [39, 185] on p "Manage Locations" at bounding box center [36, 187] width 37 height 5
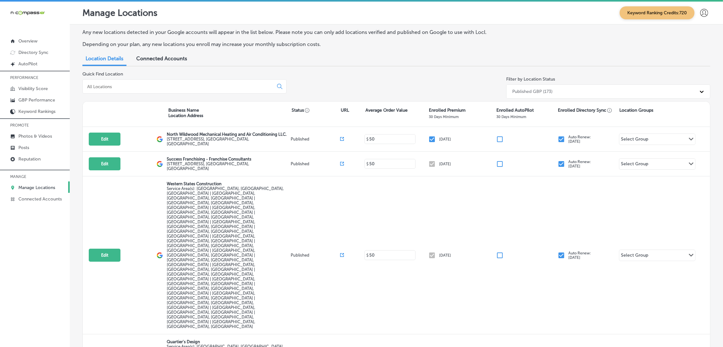
drag, startPoint x: 215, startPoint y: 69, endPoint x: 172, endPoint y: 84, distance: 45.3
click at [172, 84] on input at bounding box center [178, 87] width 185 height 6
click at [170, 84] on input at bounding box center [178, 87] width 185 height 6
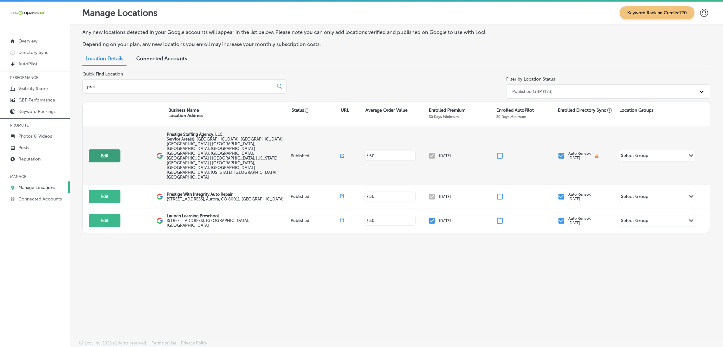
type input "pres"
click at [110, 149] on button "Edit" at bounding box center [105, 155] width 32 height 13
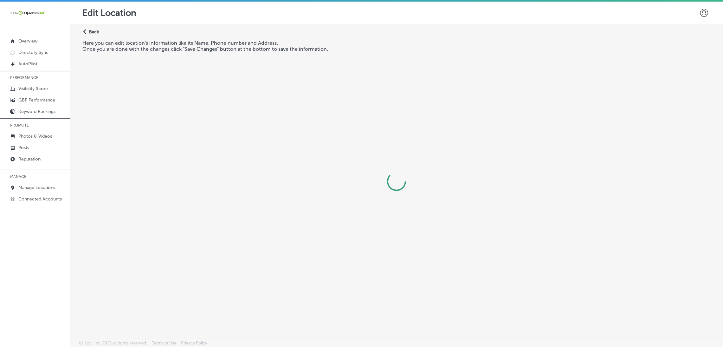
select select "US"
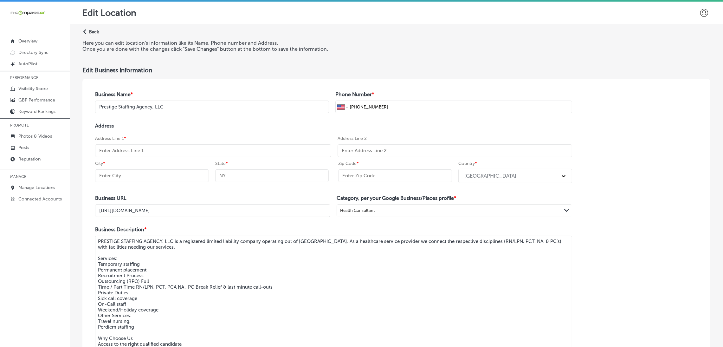
click at [231, 71] on div "Edit Business Information" at bounding box center [396, 70] width 628 height 7
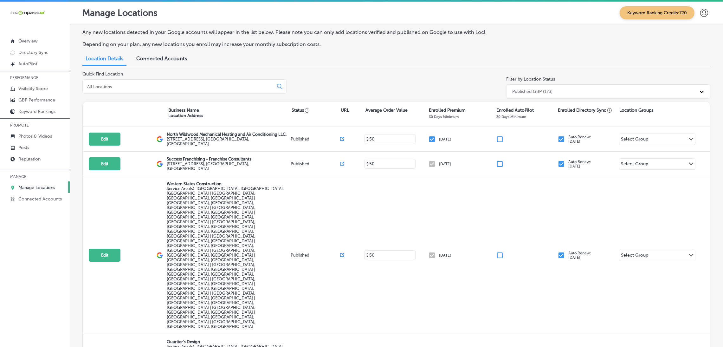
click at [707, 12] on div "Manage Locations Keyword Ranking Credits: 720" at bounding box center [396, 13] width 653 height 23
click at [702, 16] on div at bounding box center [703, 13] width 13 height 13
click at [698, 54] on p "Log Out" at bounding box center [697, 52] width 19 height 8
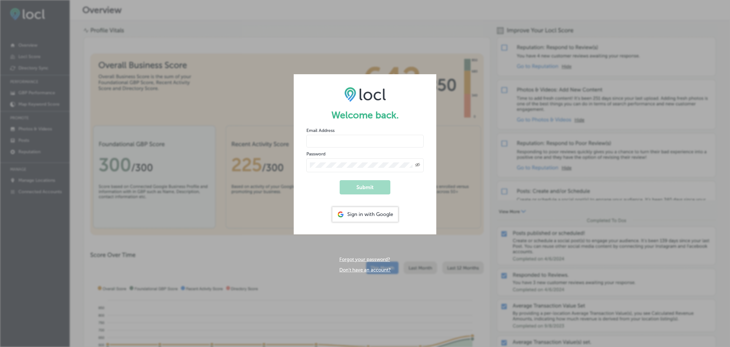
type input "[EMAIL_ADDRESS][DOMAIN_NAME]"
click at [504, 68] on div "Welcome back. Email Address harlenej@n-compass.biz Password Created with Sketch…" at bounding box center [365, 173] width 730 height 347
click at [470, 236] on div "Welcome back. Email Address harlenej@n-compass.biz Password Created with Sketch…" at bounding box center [365, 173] width 730 height 347
click at [153, 218] on div "Welcome back. Email Address harlenej@n-compass.biz Password Created with Sketch…" at bounding box center [365, 173] width 730 height 347
click at [417, 163] on icon "Created with Sketch." at bounding box center [417, 165] width 5 height 4
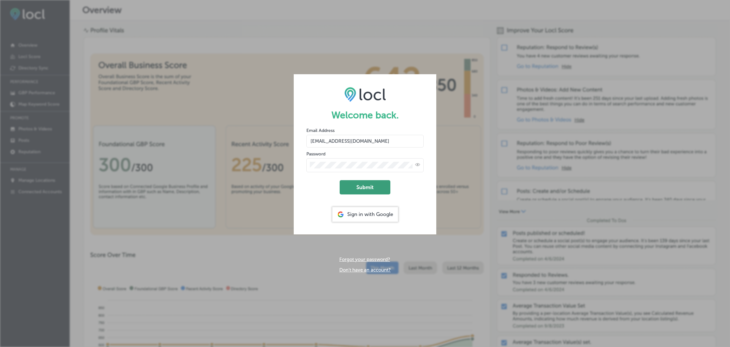
click at [379, 186] on button "Submit" at bounding box center [365, 187] width 51 height 14
